Goal: Navigation & Orientation: Find specific page/section

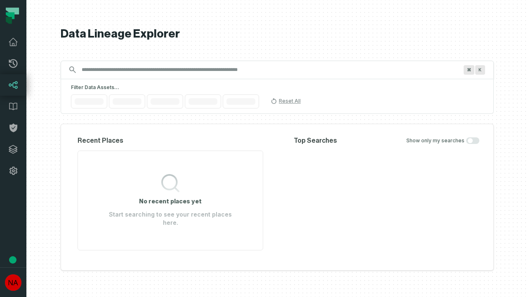
click at [13, 149] on icon at bounding box center [13, 149] width 8 height 8
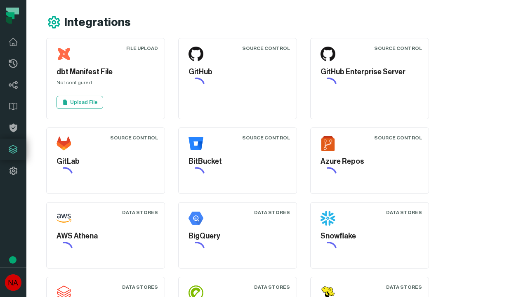
click at [13, 171] on icon at bounding box center [13, 171] width 10 height 10
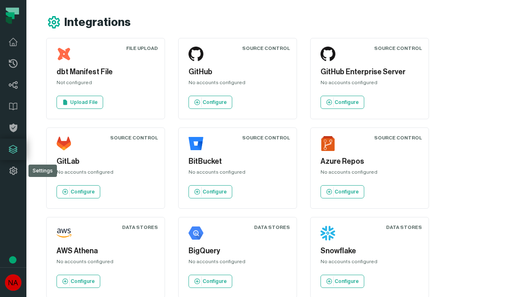
click at [13, 64] on icon at bounding box center [13, 63] width 9 height 9
